Goal: Transaction & Acquisition: Download file/media

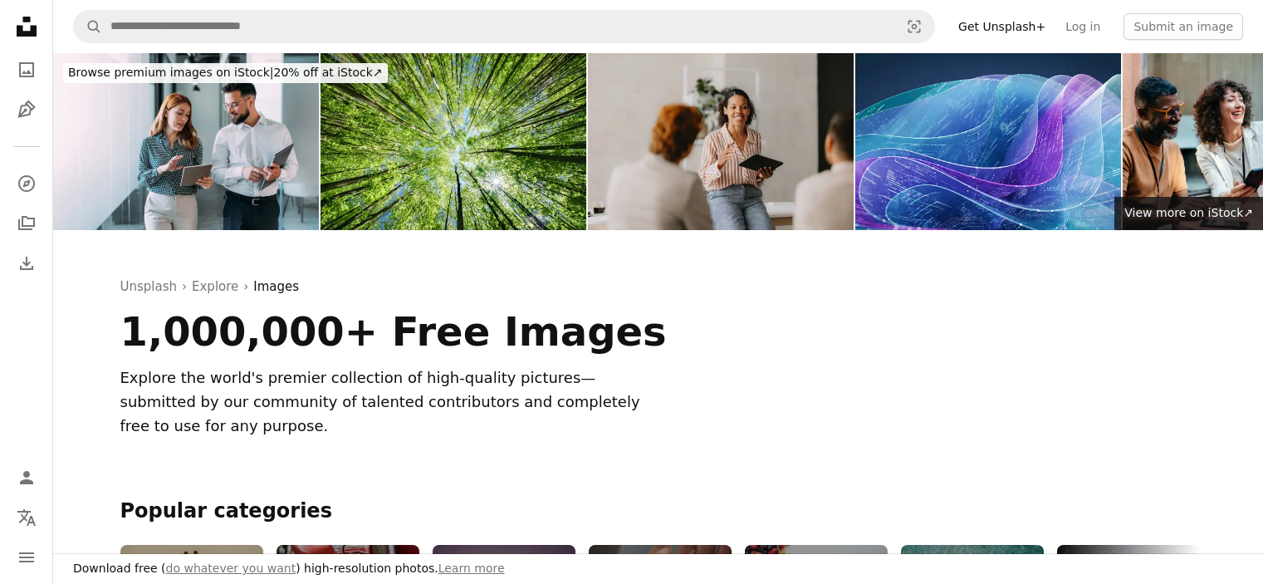
scroll to position [4622, 0]
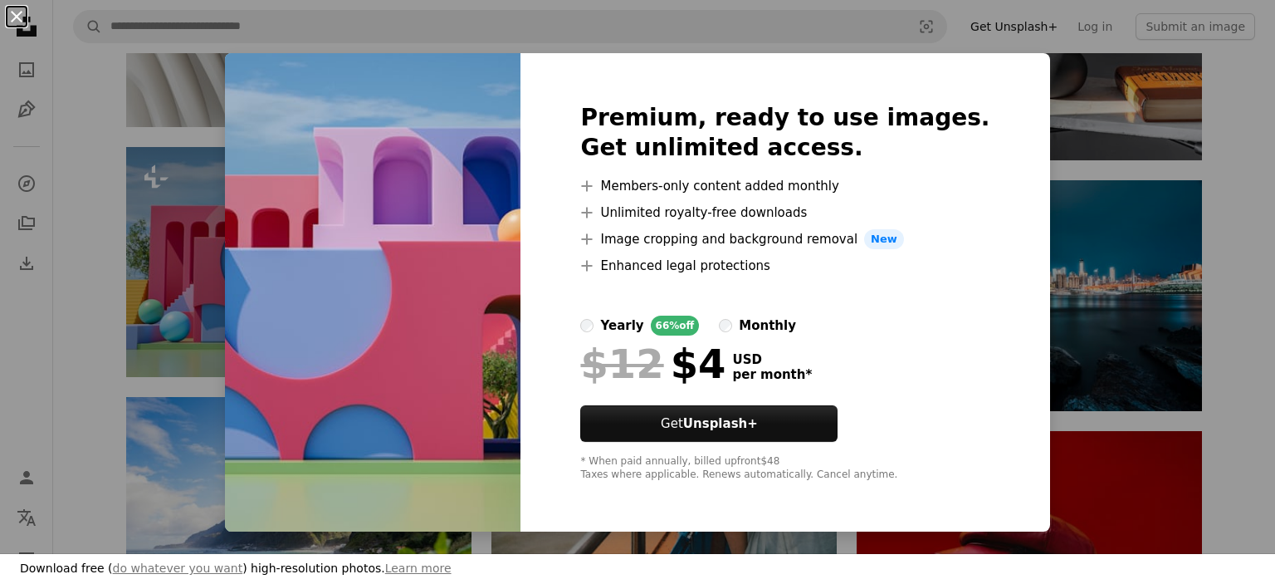
click at [13, 20] on button "An X shape" at bounding box center [17, 17] width 20 height 20
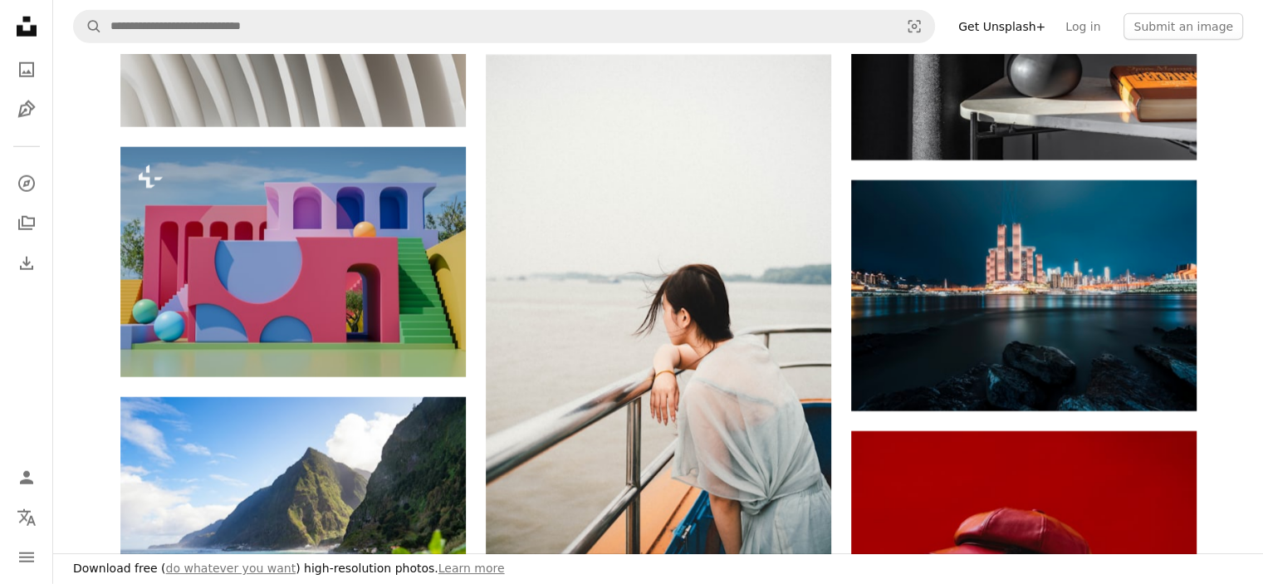
scroll to position [5214, 0]
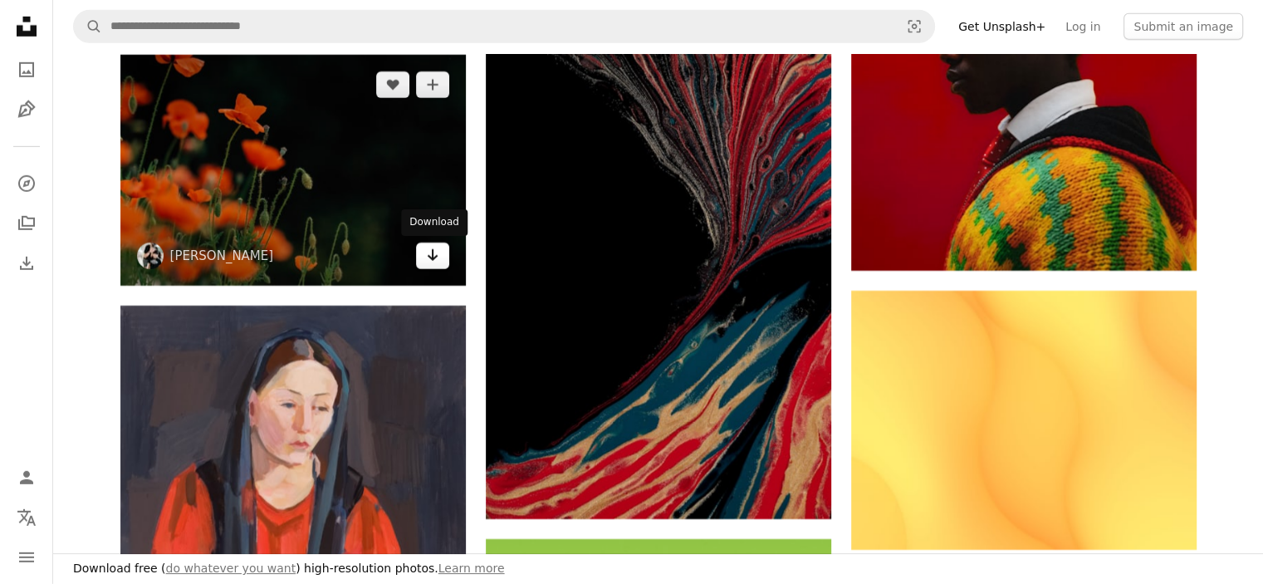
click at [417, 250] on link "Arrow pointing down" at bounding box center [432, 255] width 33 height 27
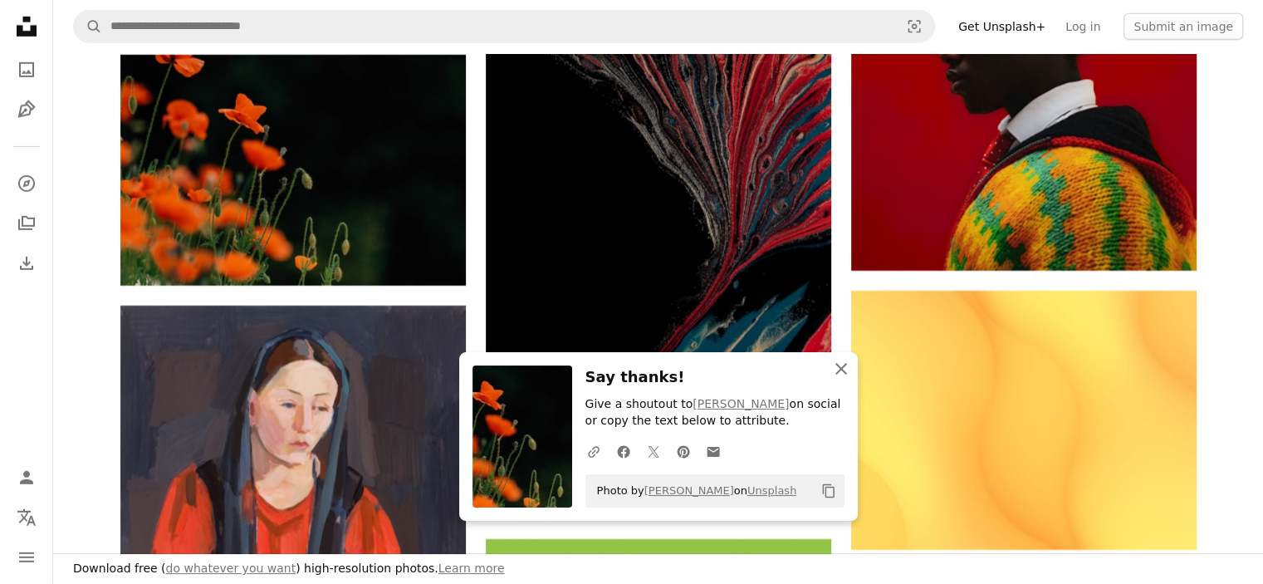
click at [834, 371] on icon "An X shape" at bounding box center [841, 369] width 20 height 20
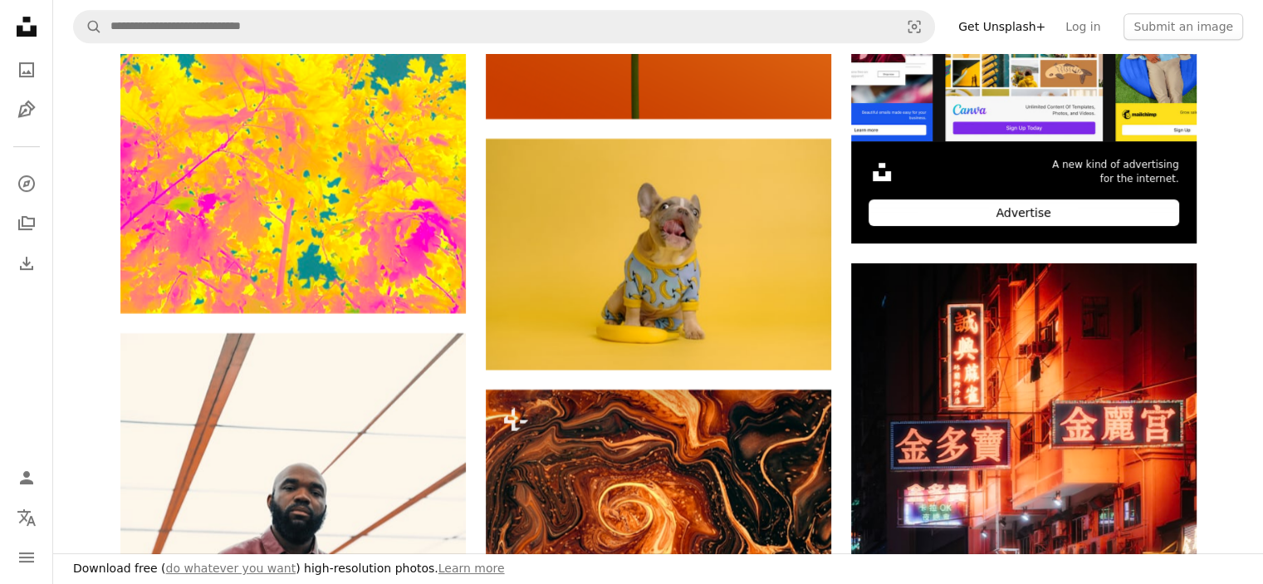
scroll to position [8473, 0]
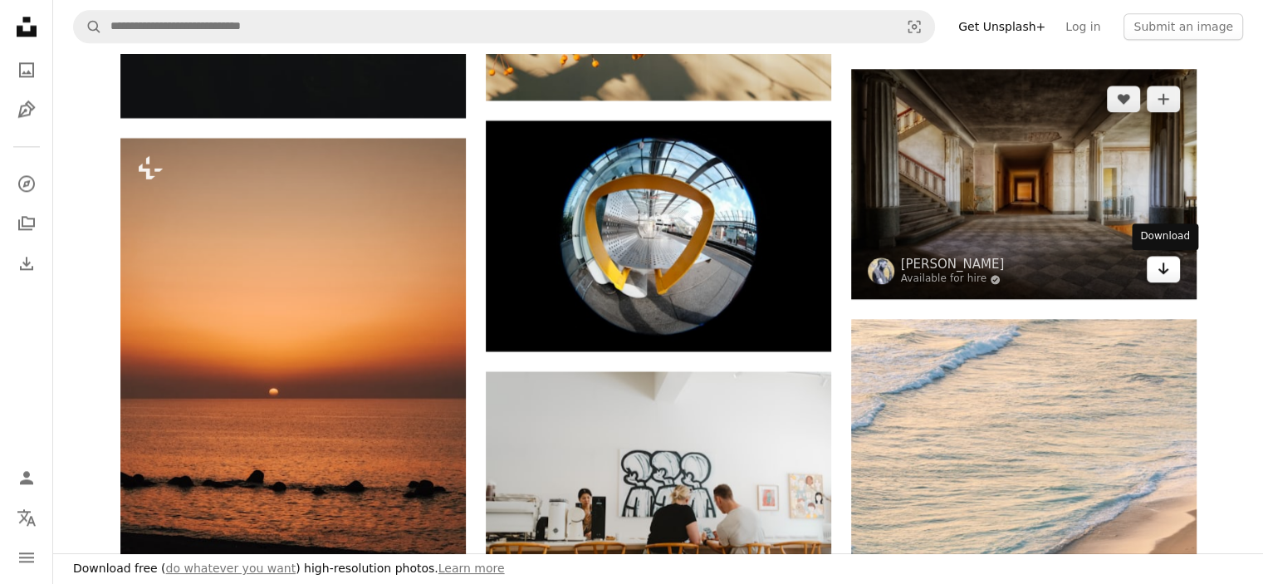
click at [1153, 273] on link "Arrow pointing down" at bounding box center [1163, 269] width 33 height 27
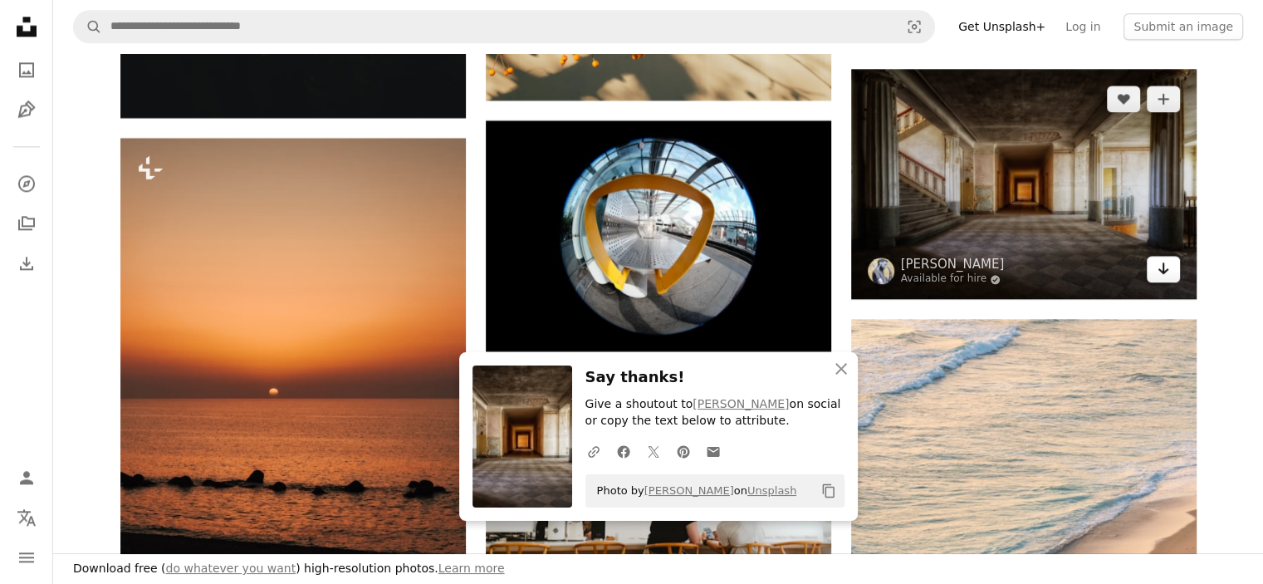
click at [1147, 256] on link "Arrow pointing down" at bounding box center [1163, 269] width 33 height 27
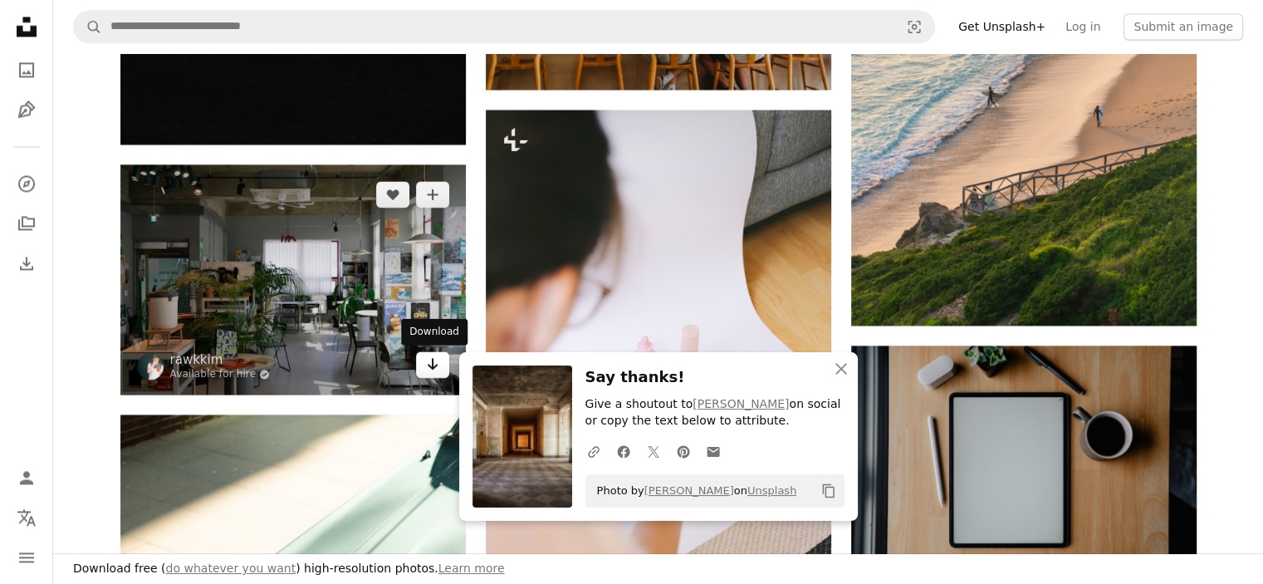
click at [428, 370] on icon "Arrow pointing down" at bounding box center [432, 364] width 13 height 20
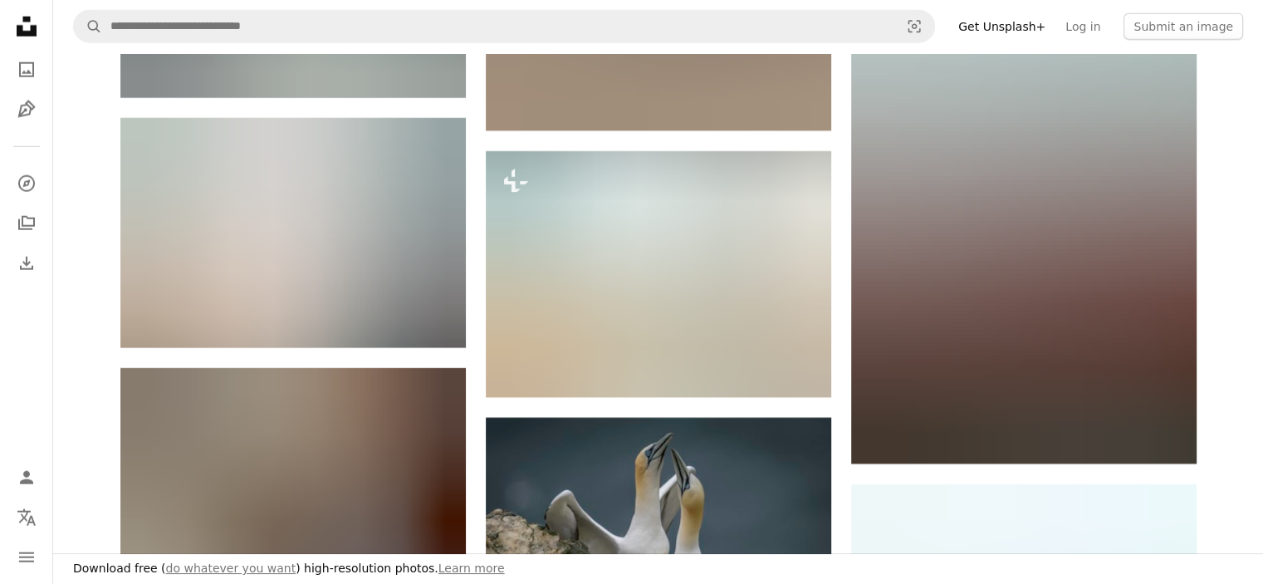
scroll to position [11103, 0]
